Goal: Information Seeking & Learning: Learn about a topic

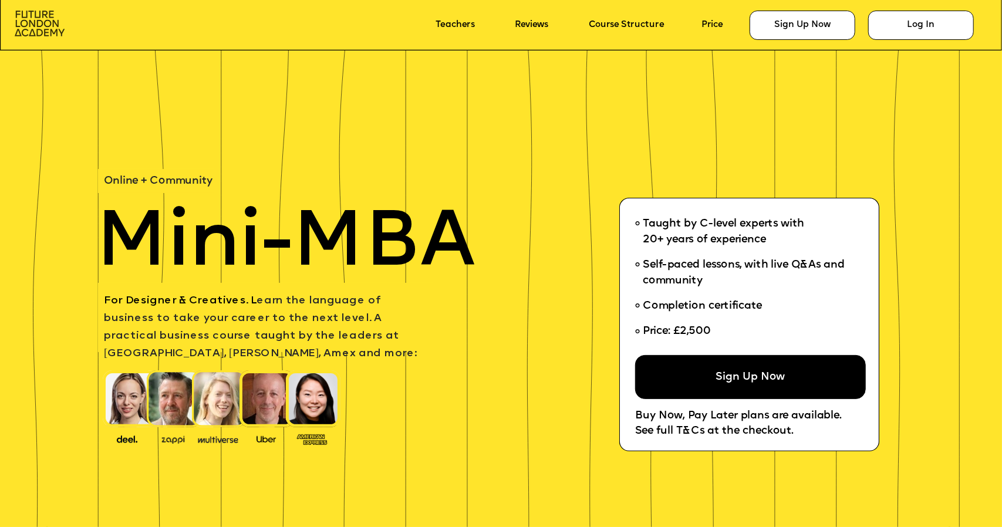
click at [40, 23] on img at bounding box center [40, 23] width 50 height 25
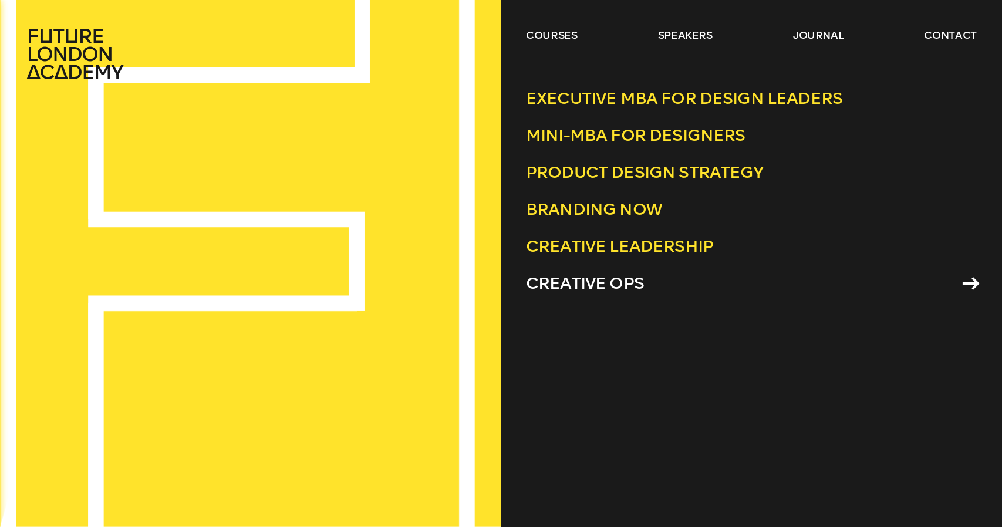
click at [611, 287] on span "Creative Ops" at bounding box center [585, 282] width 118 height 19
